Goal: Task Accomplishment & Management: Manage account settings

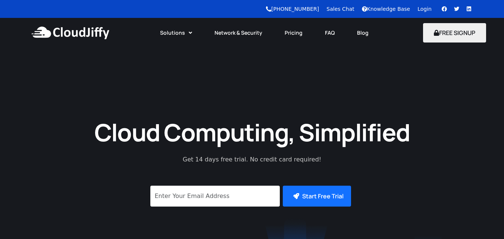
click at [425, 9] on link "Login" at bounding box center [425, 9] width 14 height 6
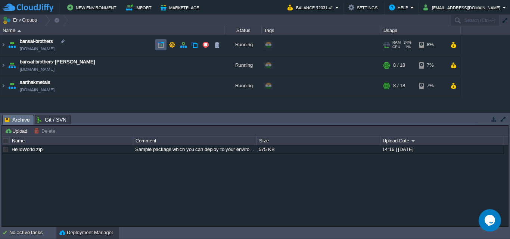
click at [156, 45] on td at bounding box center [160, 44] width 11 height 11
click at [3, 43] on img at bounding box center [3, 45] width 6 height 20
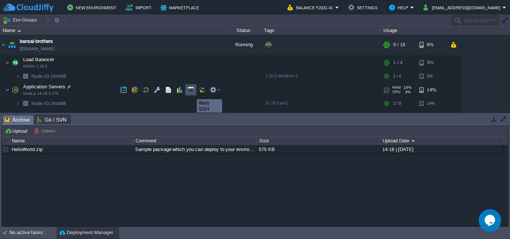
click at [191, 93] on button "button" at bounding box center [190, 90] width 7 height 7
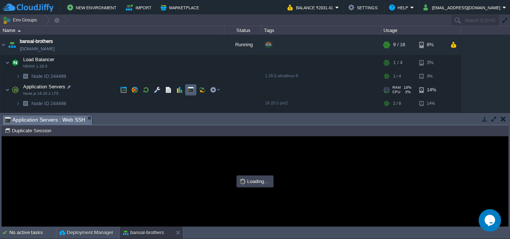
type input "#000000"
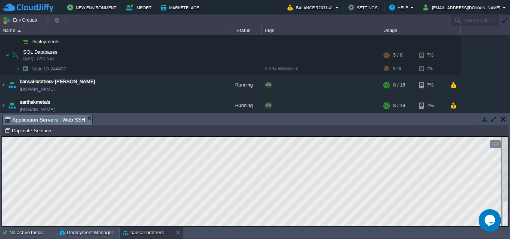
scroll to position [76, 0]
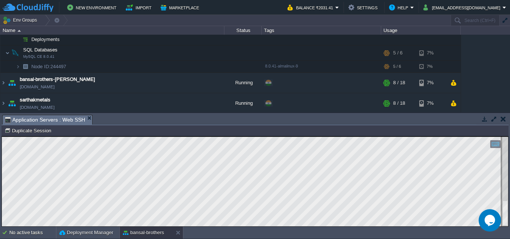
click at [504, 120] on button "button" at bounding box center [503, 119] width 5 height 7
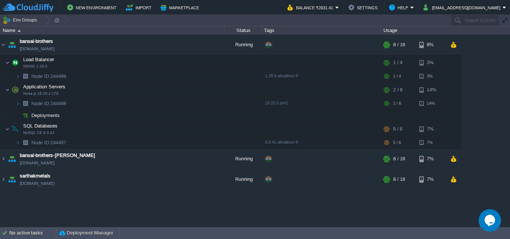
scroll to position [0, 0]
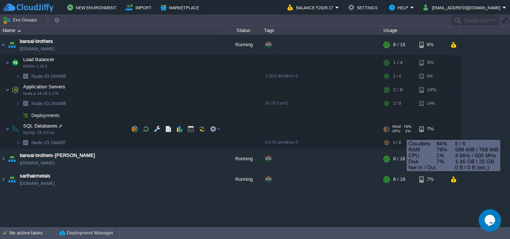
click at [401, 132] on div "CPU 1%" at bounding box center [401, 131] width 19 height 4
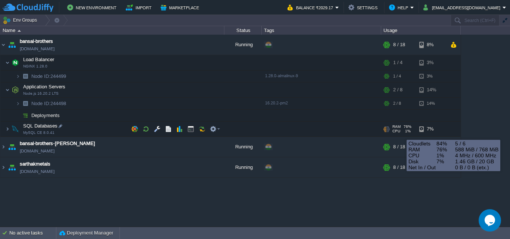
click at [401, 132] on div "CPU 1%" at bounding box center [401, 131] width 19 height 4
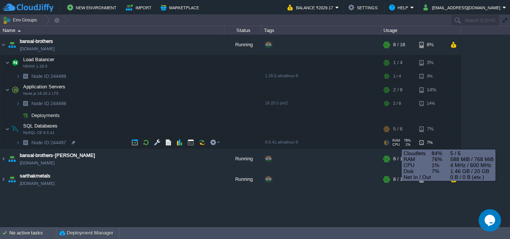
click at [396, 143] on span "CPU" at bounding box center [395, 145] width 7 height 4
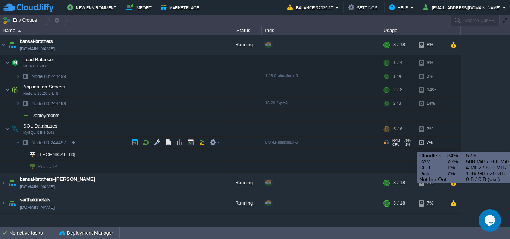
click at [426, 144] on div "7%" at bounding box center [431, 143] width 24 height 12
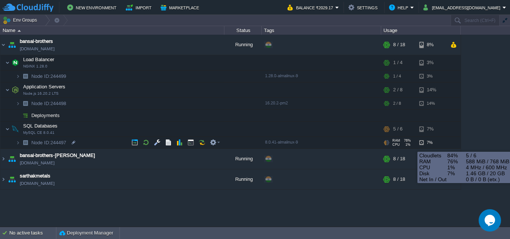
click at [426, 144] on div "7%" at bounding box center [431, 143] width 24 height 12
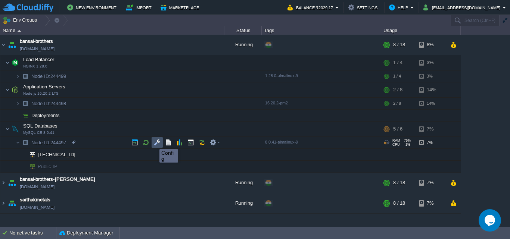
click at [157, 143] on button "button" at bounding box center [157, 142] width 7 height 7
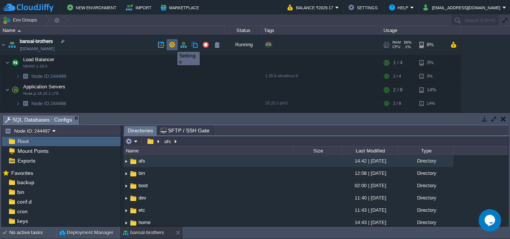
click at [172, 45] on button "button" at bounding box center [172, 44] width 7 height 7
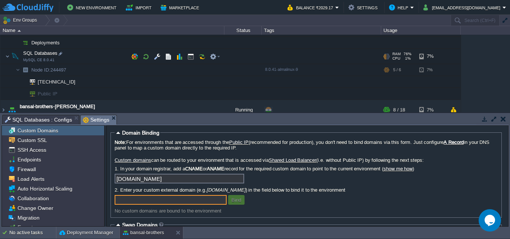
scroll to position [73, 0]
click at [213, 58] on button "button" at bounding box center [213, 56] width 7 height 7
click at [202, 60] on td at bounding box center [201, 56] width 11 height 11
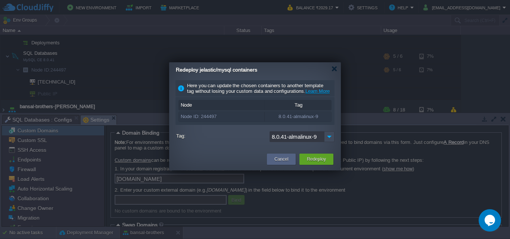
click at [338, 68] on div "Redeploy jelastic/mysql containers" at bounding box center [258, 69] width 165 height 15
click at [331, 68] on div "Redeploy jelastic/mysql containers" at bounding box center [258, 69] width 165 height 15
click at [336, 71] on div at bounding box center [335, 69] width 6 height 6
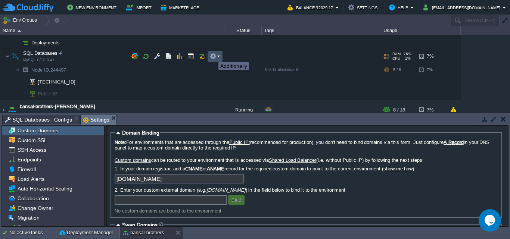
click at [213, 56] on button "button" at bounding box center [213, 56] width 7 height 7
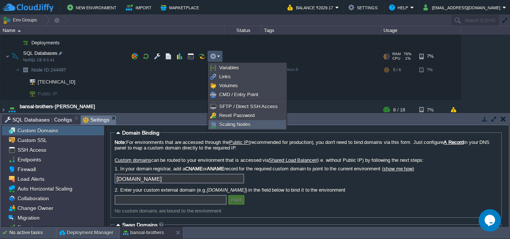
click at [219, 121] on link "Scaling Nodes" at bounding box center [247, 125] width 77 height 8
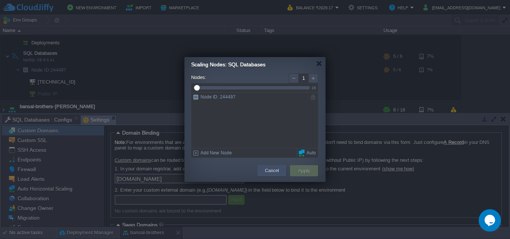
click at [276, 172] on button "Cancel" at bounding box center [272, 170] width 14 height 7
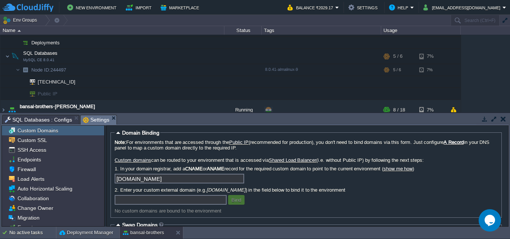
click at [503, 118] on button "button" at bounding box center [503, 119] width 5 height 7
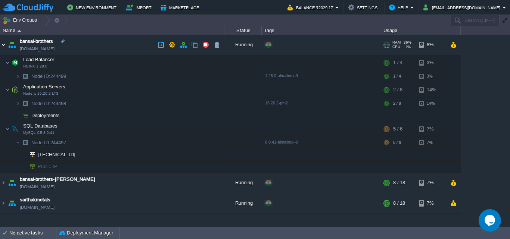
click at [1, 44] on img at bounding box center [3, 45] width 6 height 20
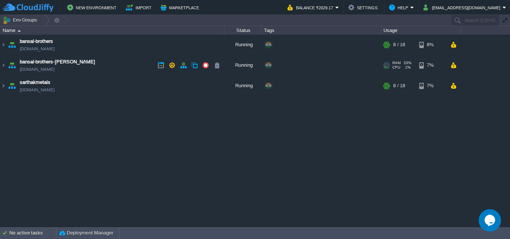
click at [6, 68] on td "bansal-brothers-[PERSON_NAME][DOMAIN_NAME]" at bounding box center [112, 65] width 224 height 21
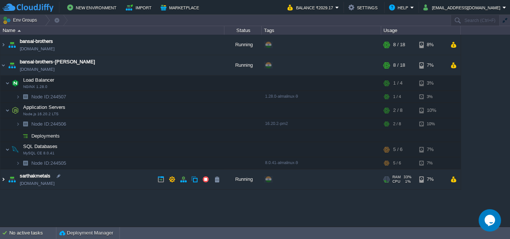
click at [0, 180] on img at bounding box center [3, 180] width 6 height 20
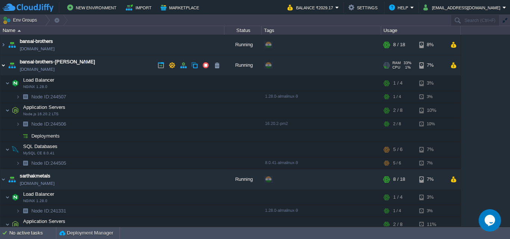
click at [4, 64] on img at bounding box center [3, 65] width 6 height 20
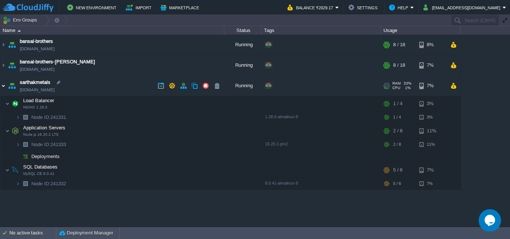
click at [5, 86] on img at bounding box center [3, 86] width 6 height 20
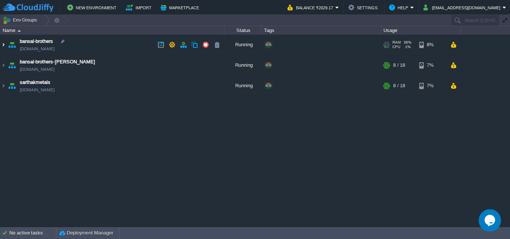
click at [3, 42] on img at bounding box center [3, 45] width 6 height 20
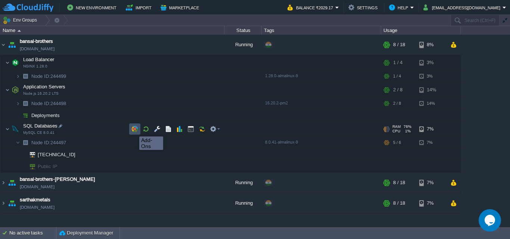
click at [134, 130] on button "button" at bounding box center [134, 129] width 7 height 7
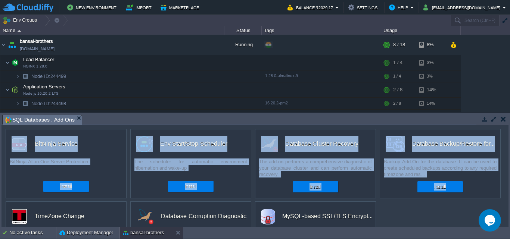
drag, startPoint x: 509, startPoint y: 138, endPoint x: 504, endPoint y: 184, distance: 46.2
click at [504, 184] on div "Tasks Activity Log Archive Git / SVN SQL Databases : Add-Ons Upload Delete Depl…" at bounding box center [255, 170] width 510 height 114
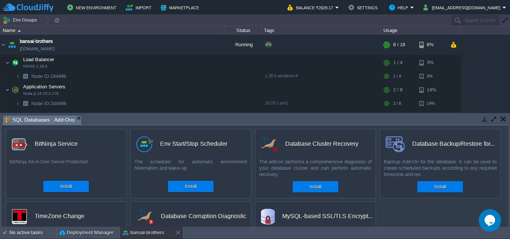
click at [489, 190] on div "custom Database Backup/Restore for... Backup Add-On for the database. It can be…" at bounding box center [440, 163] width 121 height 69
drag, startPoint x: 509, startPoint y: 162, endPoint x: 510, endPoint y: 203, distance: 41.1
click at [510, 203] on div "Tasks Activity Log Archive Git / SVN SQL Databases : Add-Ons Upload Delete Depl…" at bounding box center [255, 170] width 510 height 114
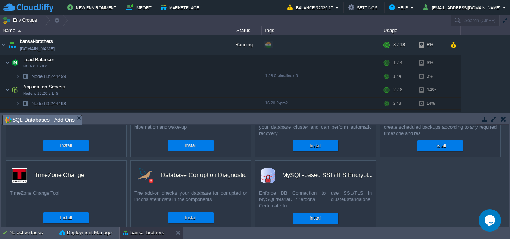
scroll to position [49, 0]
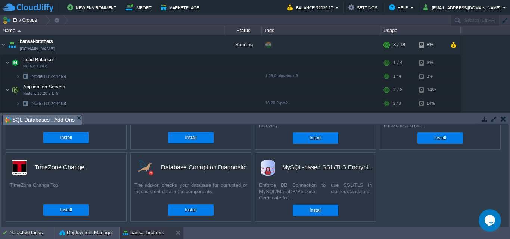
drag, startPoint x: 509, startPoint y: 185, endPoint x: 510, endPoint y: 116, distance: 69.5
click at [510, 116] on div "Tasks Activity Log Archive Git / SVN SQL Databases : Add-Ons Upload Delete Depl…" at bounding box center [255, 170] width 510 height 114
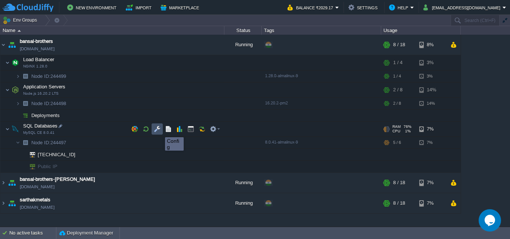
click at [157, 131] on button "button" at bounding box center [157, 129] width 7 height 7
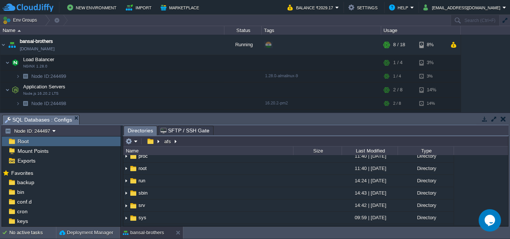
scroll to position [142, 0]
click at [504, 122] on button "button" at bounding box center [503, 119] width 5 height 7
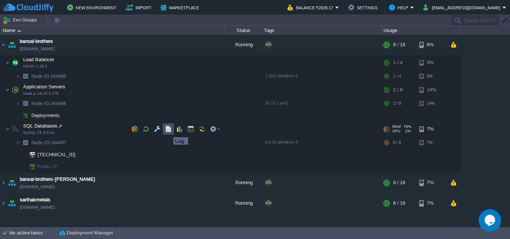
click at [168, 131] on button "button" at bounding box center [168, 129] width 7 height 7
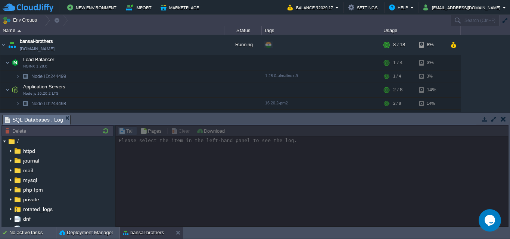
click at [503, 121] on button "button" at bounding box center [503, 119] width 5 height 7
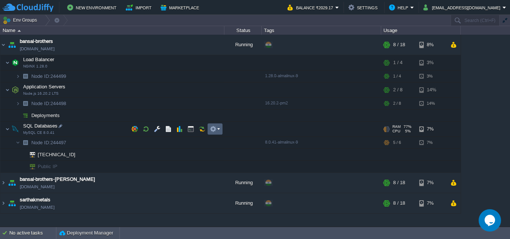
click at [218, 131] on em at bounding box center [215, 129] width 10 height 7
click at [175, 128] on td at bounding box center [179, 129] width 11 height 11
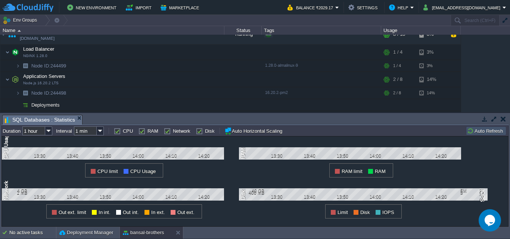
scroll to position [1, 0]
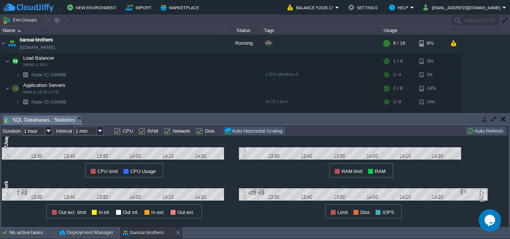
click at [240, 130] on button "Auto Horizontal Scaling" at bounding box center [254, 130] width 60 height 7
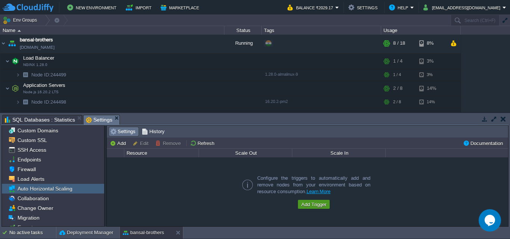
click at [313, 206] on button "Add Trigger" at bounding box center [313, 204] width 29 height 7
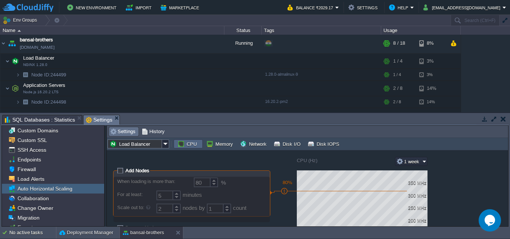
drag, startPoint x: 509, startPoint y: 169, endPoint x: 510, endPoint y: 191, distance: 22.1
click at [510, 191] on div "Tasks Activity Log Archive Git / SVN SQL Databases : Statistics Settings Upload…" at bounding box center [255, 170] width 510 height 114
drag, startPoint x: 505, startPoint y: 175, endPoint x: 503, endPoint y: 201, distance: 26.2
click at [503, 201] on div "Add Nodes When loading is more than: 80 % For at least: 5 minutes Scale out to:…" at bounding box center [307, 188] width 401 height 76
click at [188, 144] on button "CPU" at bounding box center [188, 144] width 22 height 7
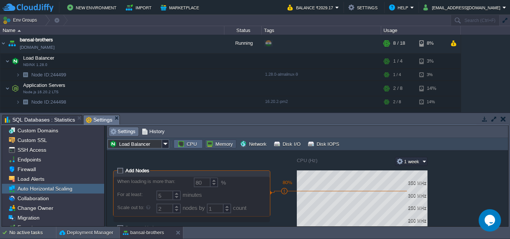
click at [211, 146] on button "Memory" at bounding box center [220, 144] width 29 height 7
click at [190, 144] on button "CPU" at bounding box center [188, 144] width 22 height 7
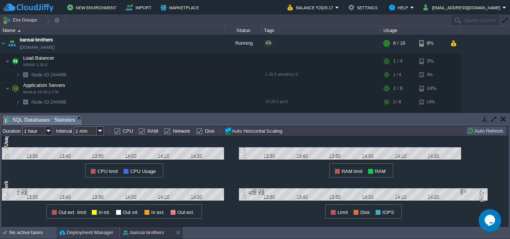
click at [88, 232] on button "Deployment Manager" at bounding box center [86, 232] width 54 height 7
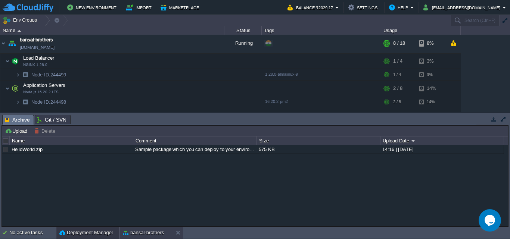
click at [152, 235] on button "bansal-brothers" at bounding box center [143, 232] width 41 height 7
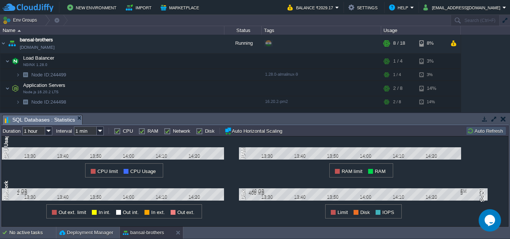
click at [486, 131] on button "Auto Refresh" at bounding box center [486, 131] width 38 height 7
